Goal: Task Accomplishment & Management: Manage account settings

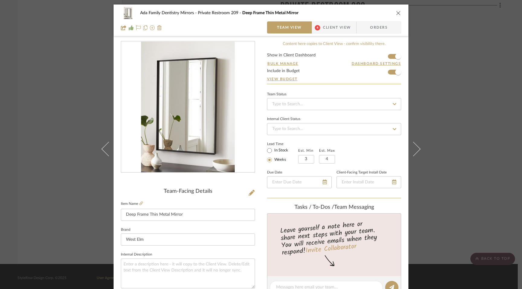
scroll to position [85, 0]
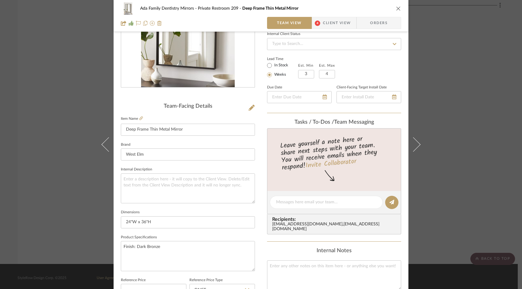
click at [398, 7] on icon "close" at bounding box center [398, 8] width 5 height 5
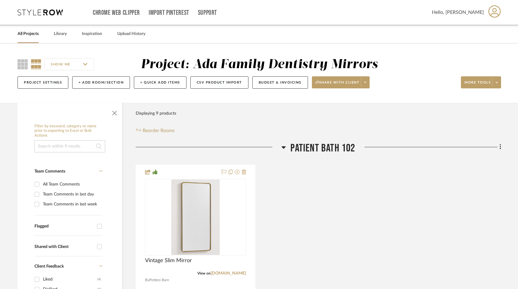
scroll to position [50, 0]
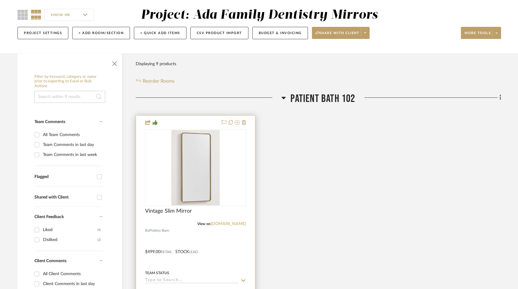
click at [228, 224] on link "[DOMAIN_NAME]" at bounding box center [228, 224] width 35 height 4
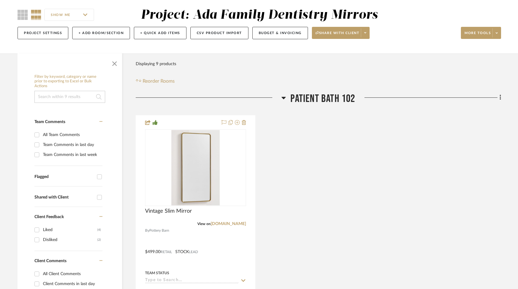
scroll to position [0, 0]
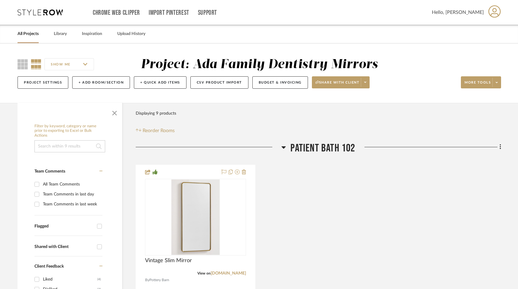
click at [48, 11] on icon at bounding box center [40, 12] width 45 height 6
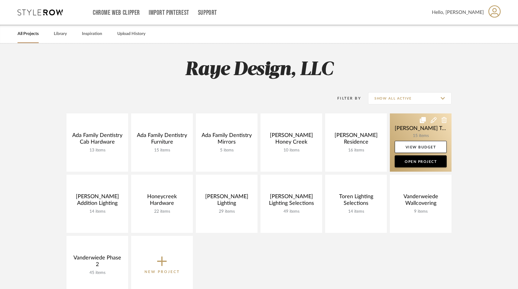
click at [415, 135] on link at bounding box center [421, 143] width 62 height 58
click at [419, 150] on link "View Budget" at bounding box center [420, 147] width 52 height 12
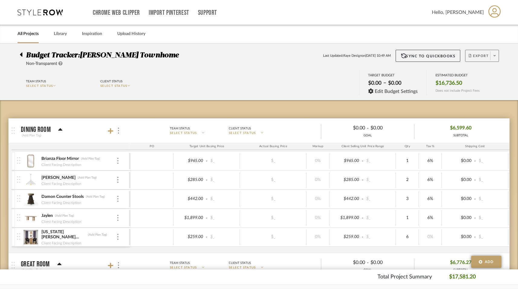
click at [475, 53] on button "Export" at bounding box center [482, 56] width 34 height 12
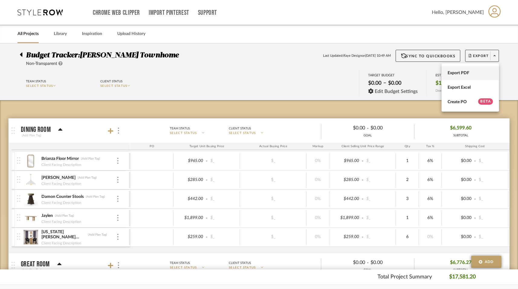
click at [470, 72] on span "Export PDF" at bounding box center [469, 73] width 45 height 5
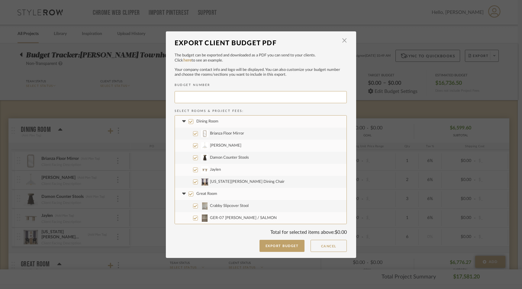
type input "[PERSON_NAME]-005"
click at [287, 248] on button "Export Budget" at bounding box center [281, 246] width 45 height 12
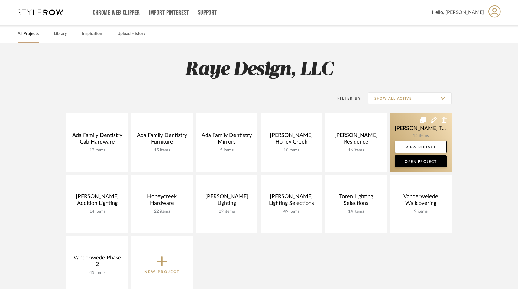
click at [417, 128] on link at bounding box center [421, 143] width 62 height 58
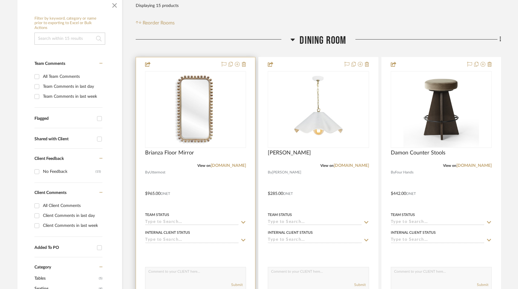
scroll to position [115, 0]
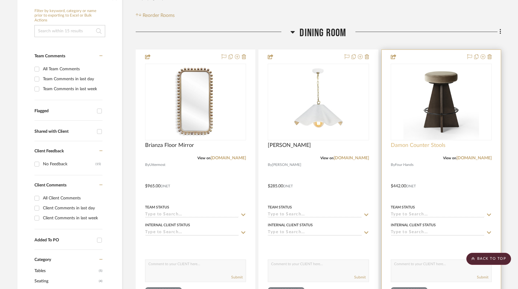
click at [407, 145] on span "Damon Counter Stools" at bounding box center [418, 145] width 55 height 7
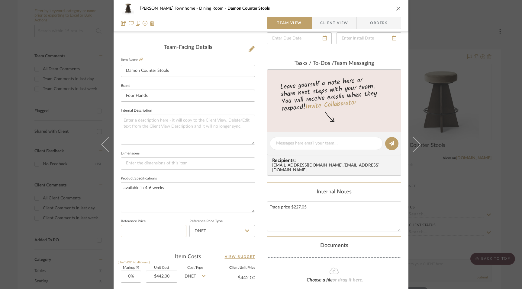
scroll to position [133, 0]
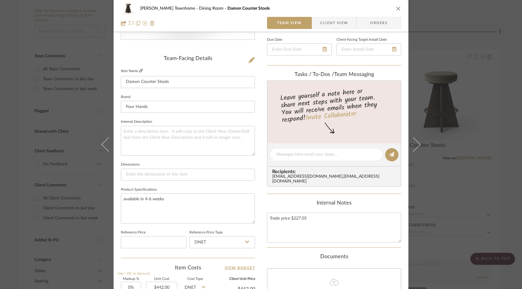
click at [139, 70] on icon at bounding box center [141, 71] width 4 height 4
click at [396, 8] on icon "close" at bounding box center [398, 8] width 5 height 5
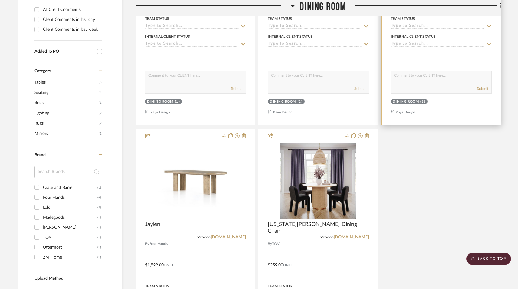
scroll to position [316, 0]
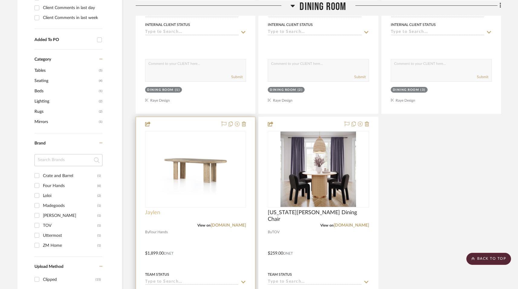
click at [150, 212] on span "Jaylen" at bounding box center [152, 213] width 15 height 7
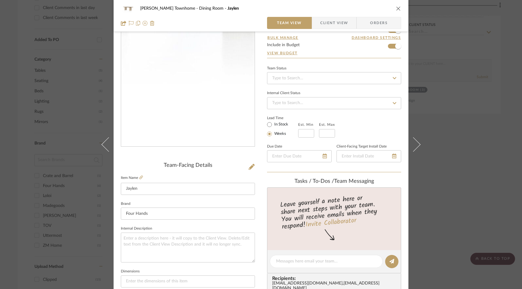
scroll to position [40, 0]
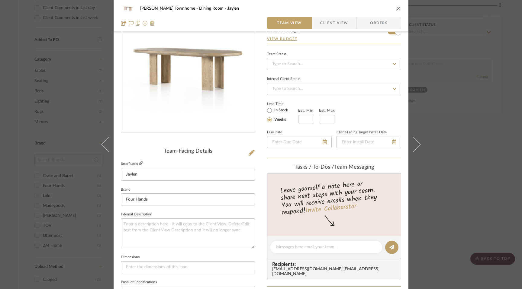
click at [139, 164] on icon at bounding box center [141, 164] width 4 height 4
click at [397, 9] on icon "close" at bounding box center [398, 8] width 5 height 5
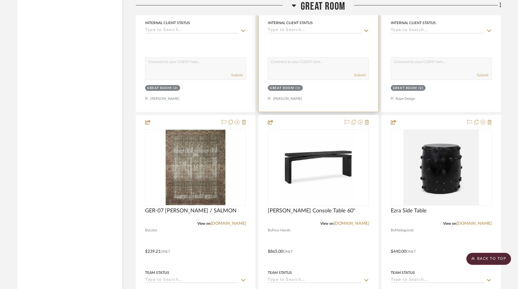
scroll to position [882, 0]
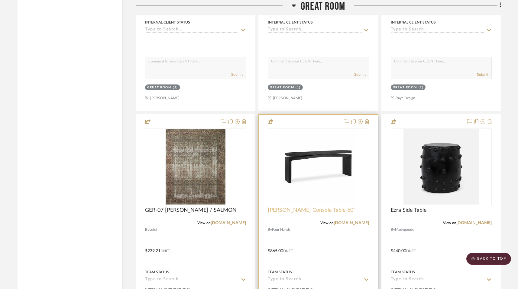
click at [303, 214] on div "[PERSON_NAME] Console Table 60"" at bounding box center [318, 213] width 101 height 13
click at [303, 210] on span "[PERSON_NAME] Console Table 60"" at bounding box center [312, 210] width 88 height 7
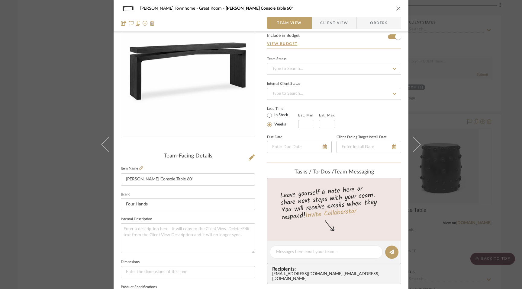
scroll to position [37, 0]
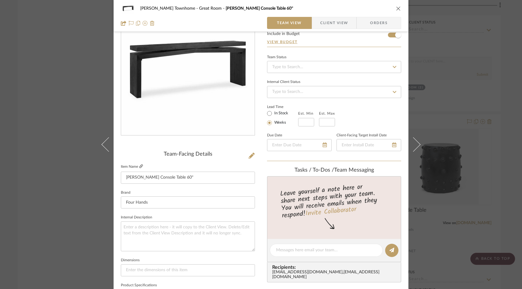
click at [139, 165] on icon at bounding box center [141, 167] width 4 height 4
click at [396, 6] on icon "close" at bounding box center [398, 8] width 5 height 5
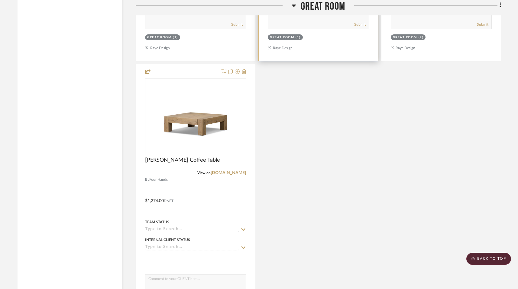
scroll to position [1207, 0]
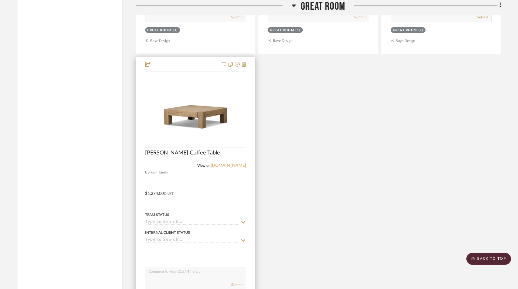
click at [237, 166] on link "[DOMAIN_NAME]" at bounding box center [228, 166] width 35 height 4
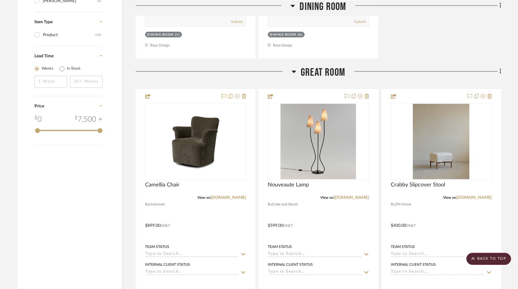
scroll to position [646, 0]
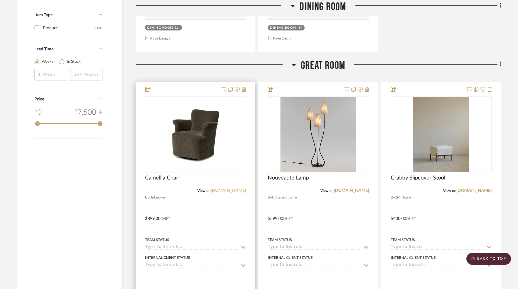
click at [219, 191] on link "[DOMAIN_NAME]" at bounding box center [228, 191] width 35 height 4
click at [169, 175] on span "Camellia Chair" at bounding box center [162, 178] width 34 height 7
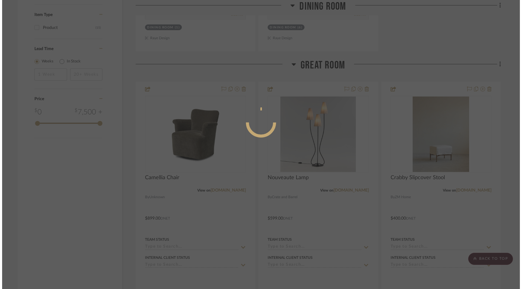
scroll to position [0, 0]
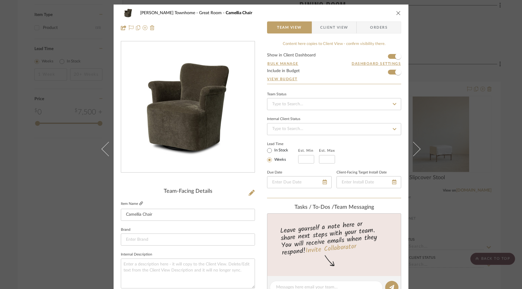
click at [139, 204] on icon at bounding box center [141, 204] width 4 height 4
click at [396, 12] on icon "close" at bounding box center [398, 13] width 5 height 5
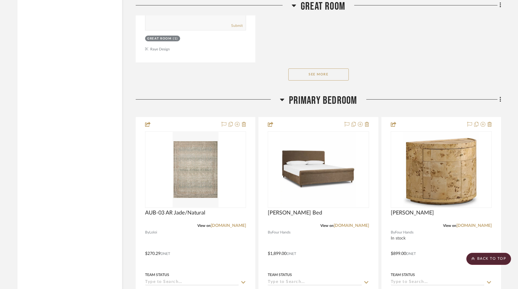
scroll to position [1540, 0]
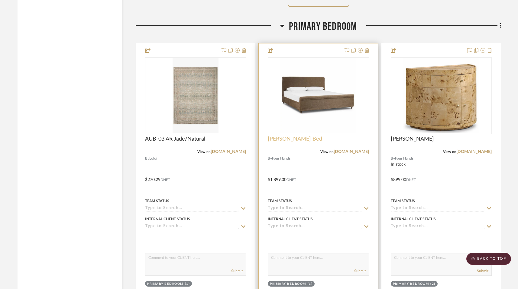
click at [286, 139] on span "[PERSON_NAME] Bed" at bounding box center [295, 139] width 54 height 7
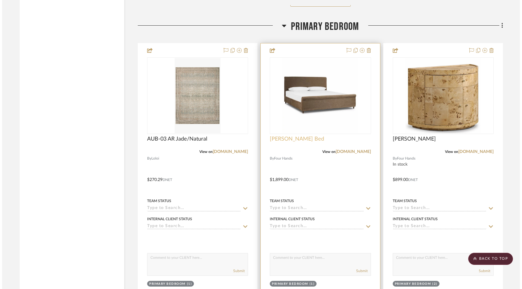
scroll to position [0, 0]
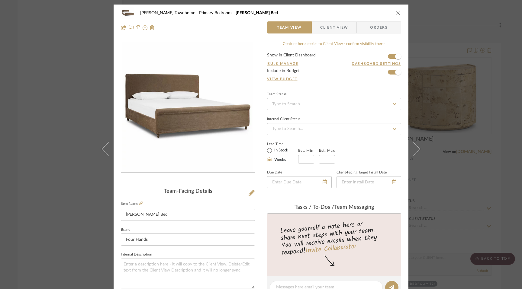
click at [399, 15] on div "[PERSON_NAME][GEOGRAPHIC_DATA] Bedroom [PERSON_NAME] Bed Team View Client View …" at bounding box center [261, 21] width 295 height 32
click at [397, 14] on icon "close" at bounding box center [398, 13] width 5 height 5
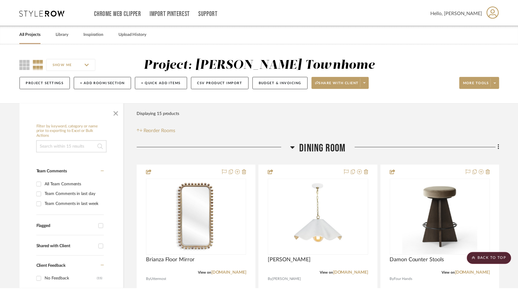
scroll to position [1540, 0]
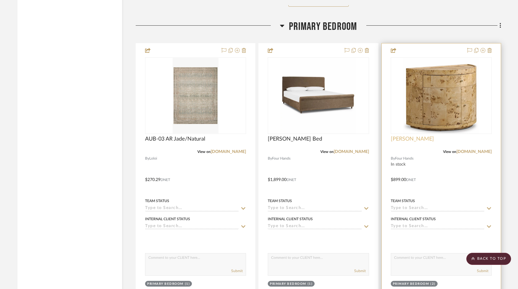
click at [406, 136] on span "[PERSON_NAME]" at bounding box center [412, 139] width 43 height 7
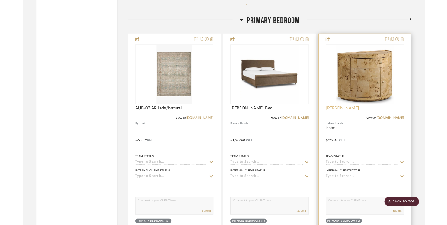
scroll to position [0, 0]
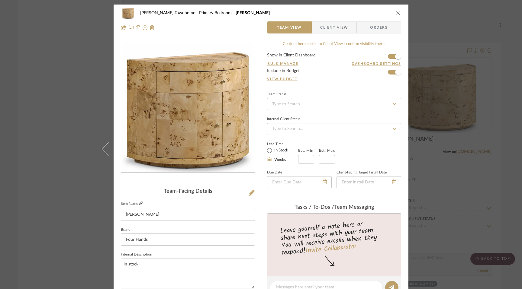
click at [140, 203] on icon at bounding box center [141, 204] width 4 height 4
